Goal: Book appointment/travel/reservation

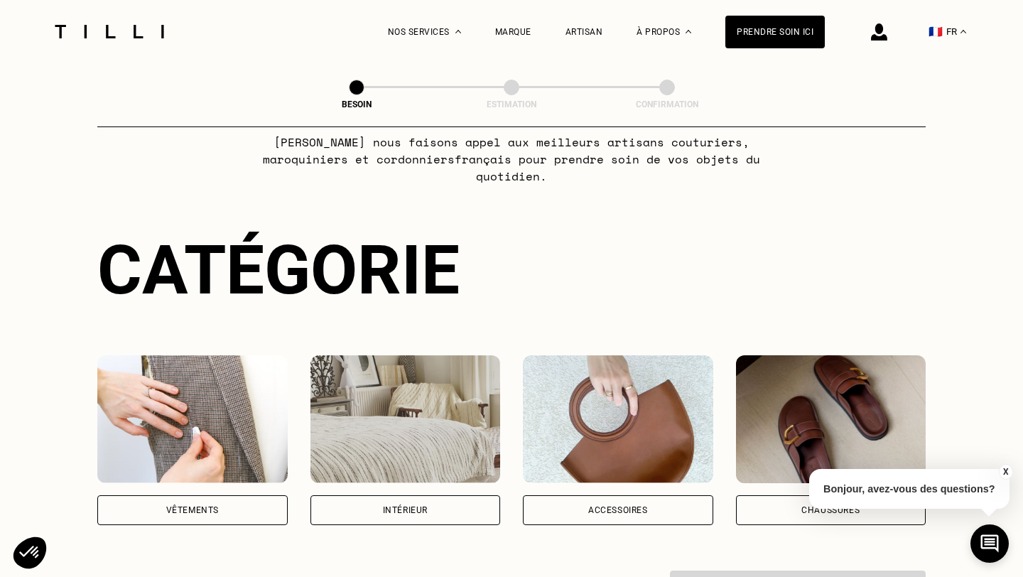
scroll to position [291, 0]
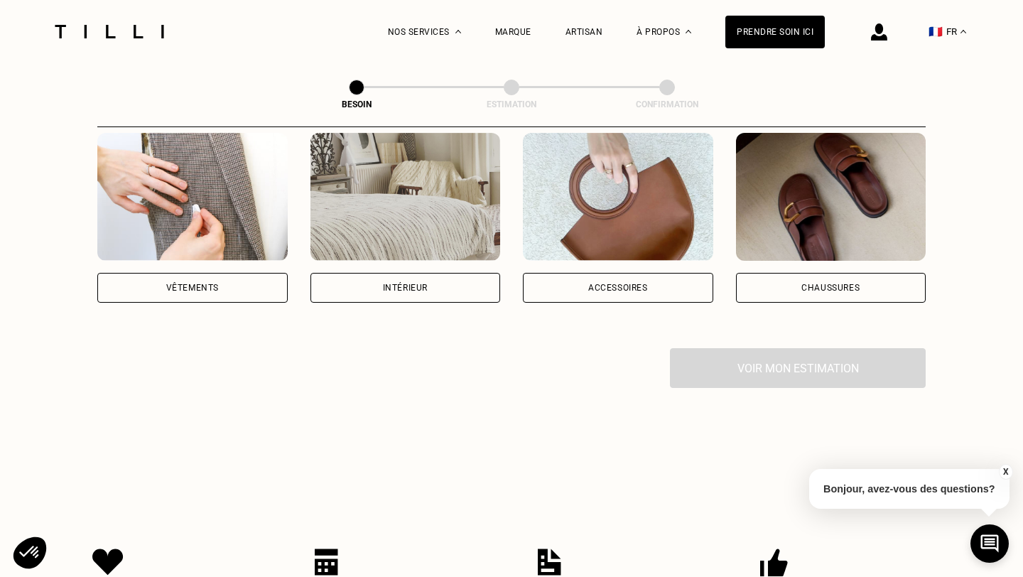
click at [606, 208] on img at bounding box center [618, 197] width 190 height 128
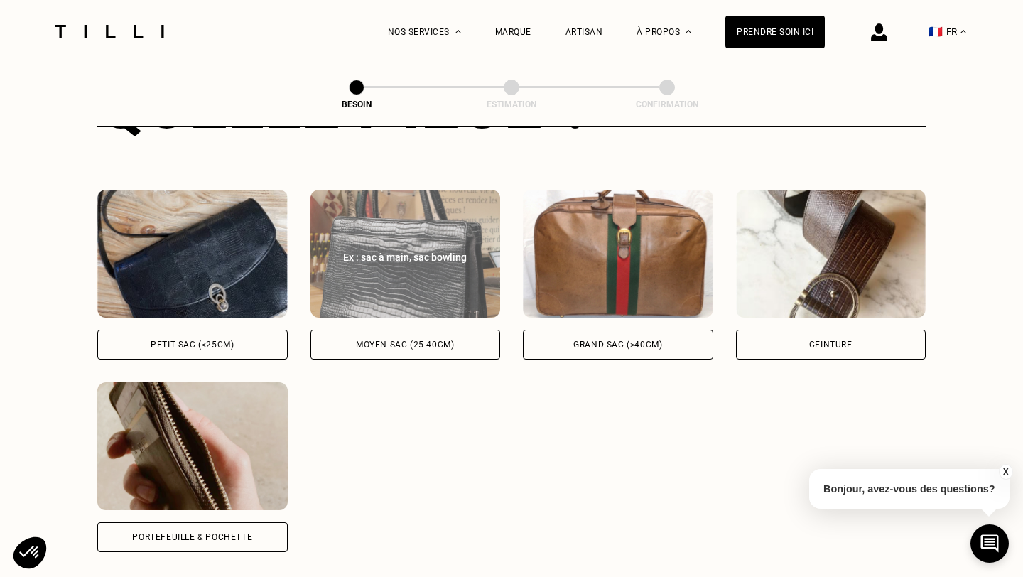
scroll to position [578, 0]
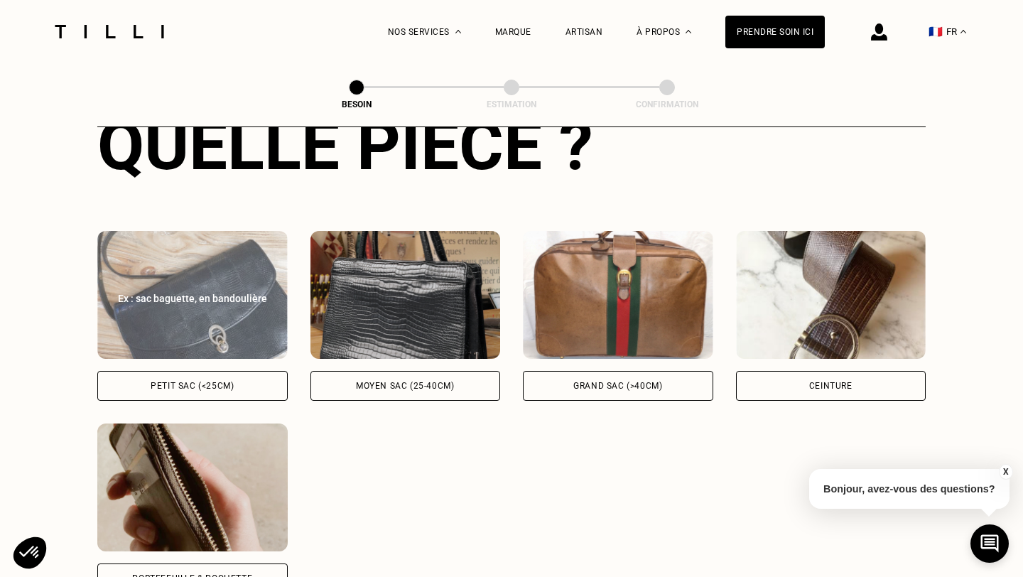
click at [237, 371] on div "Petit sac (<25cm)" at bounding box center [192, 386] width 190 height 30
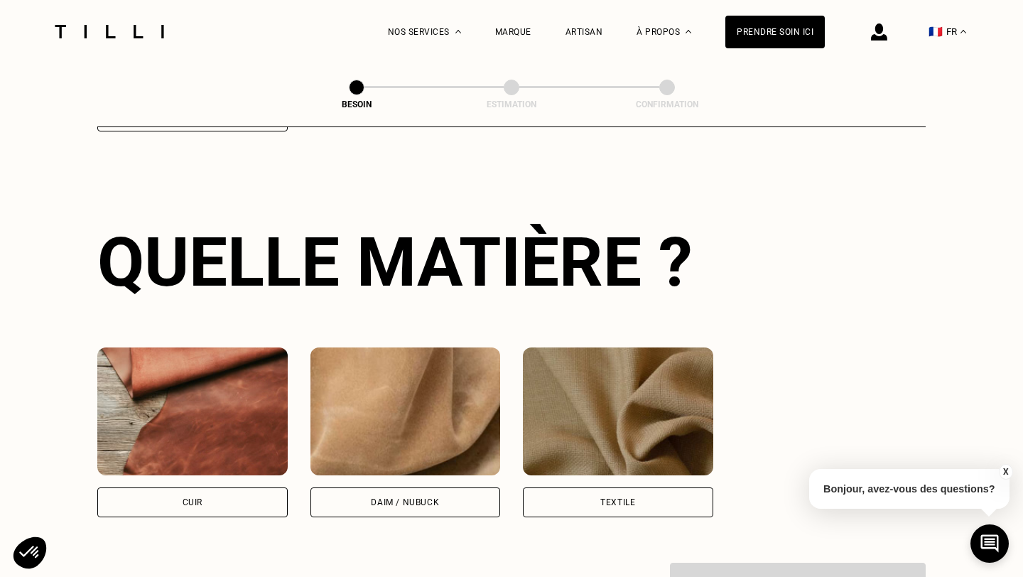
scroll to position [1041, 0]
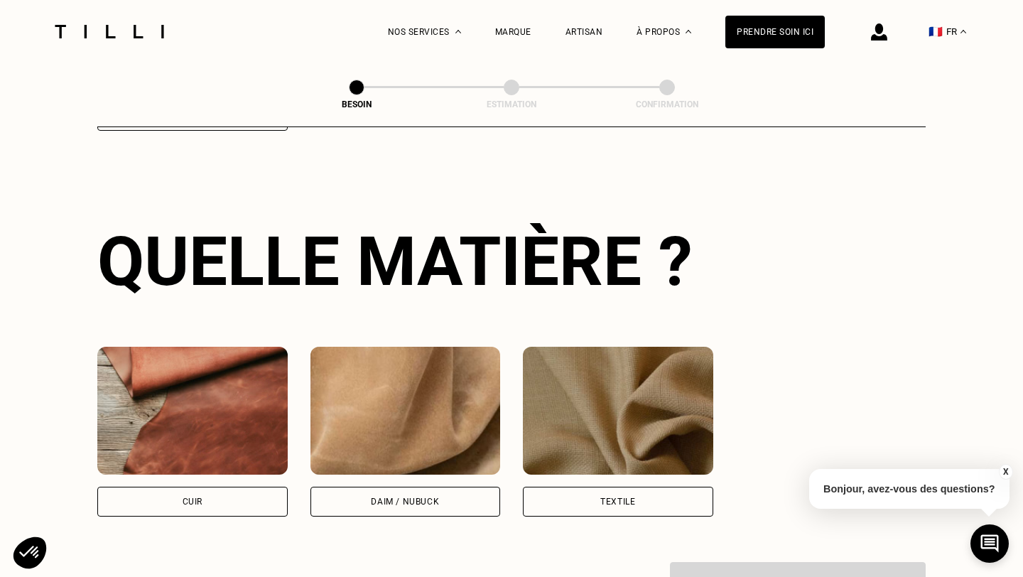
click at [208, 487] on div "Cuir" at bounding box center [192, 502] width 190 height 30
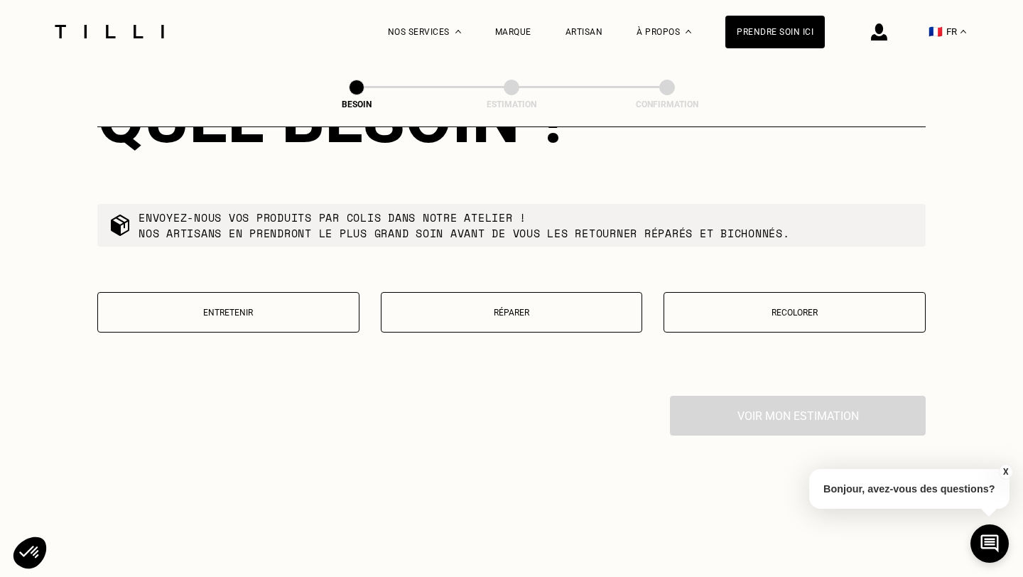
scroll to position [1587, 0]
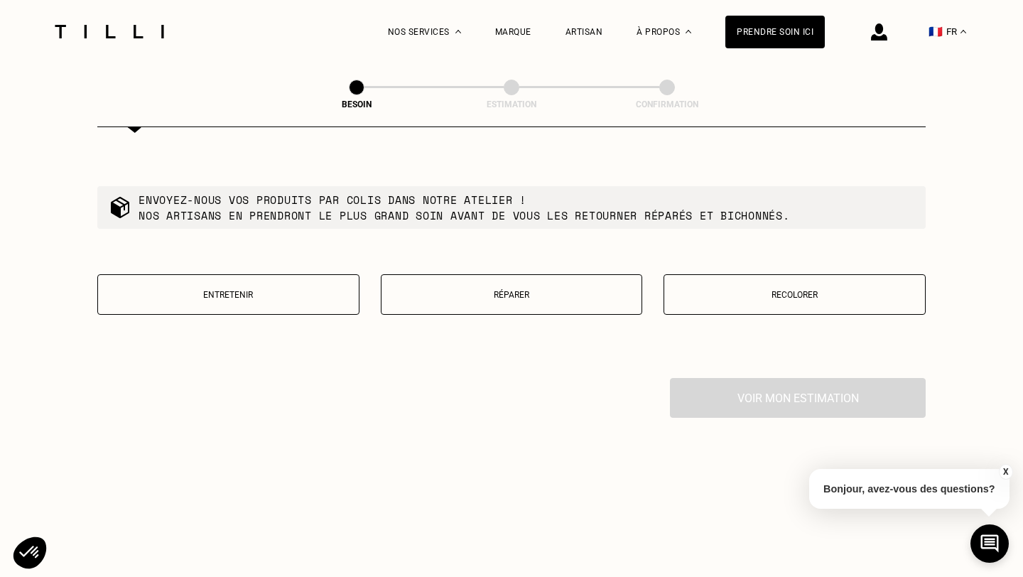
click at [782, 292] on button "Recolorer" at bounding box center [795, 294] width 262 height 40
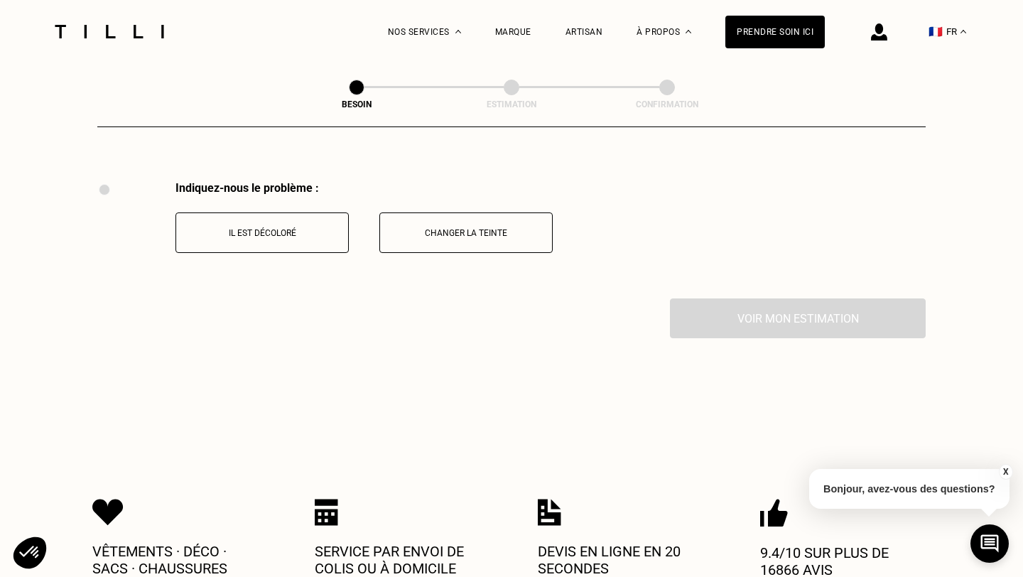
scroll to position [1790, 0]
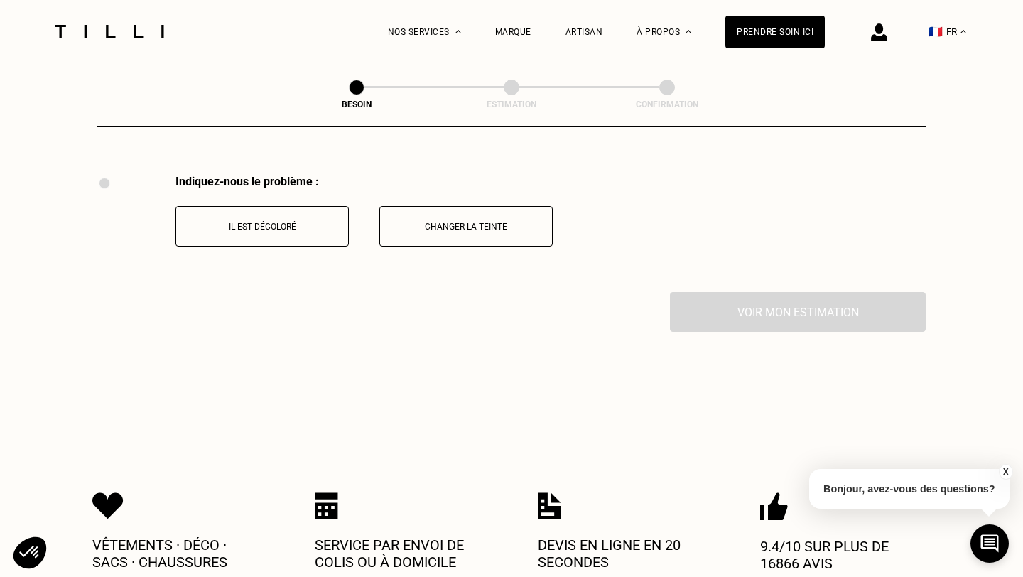
click at [445, 222] on p "Changer la teinte" at bounding box center [466, 227] width 158 height 10
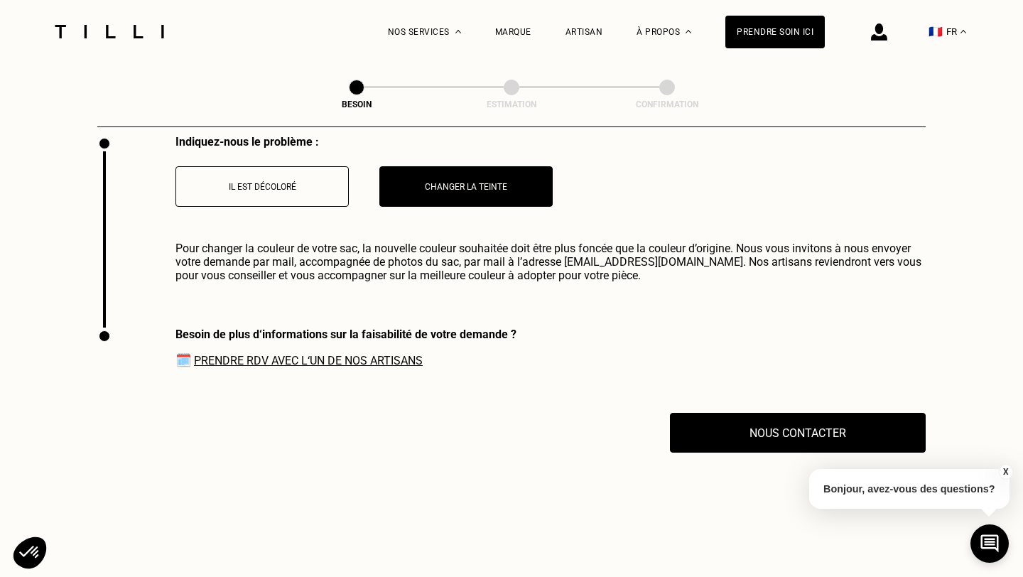
scroll to position [1834, 0]
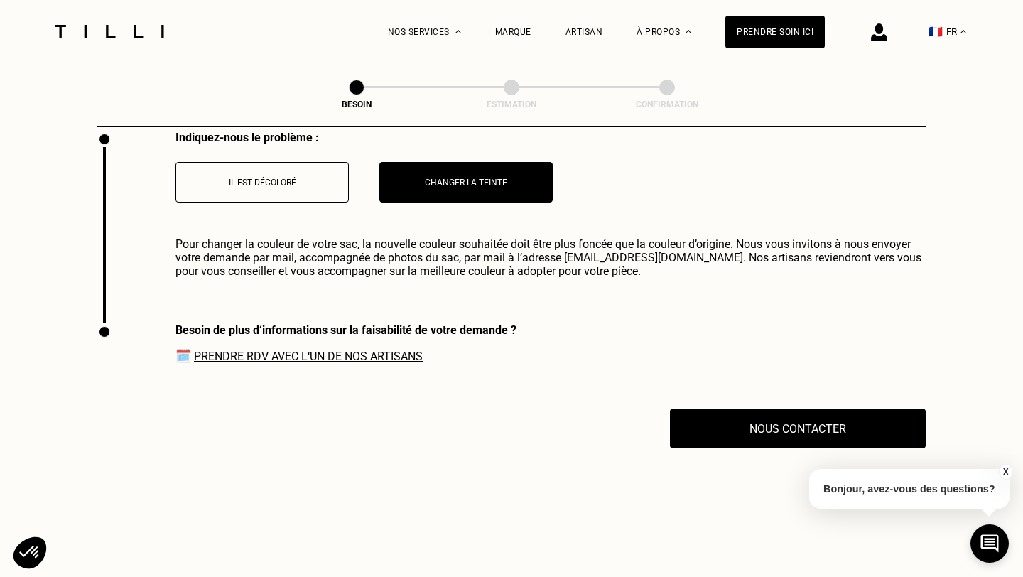
click at [377, 350] on link "Prendre RDV avec l‘un de nos artisans" at bounding box center [308, 356] width 229 height 13
